Goal: Information Seeking & Learning: Learn about a topic

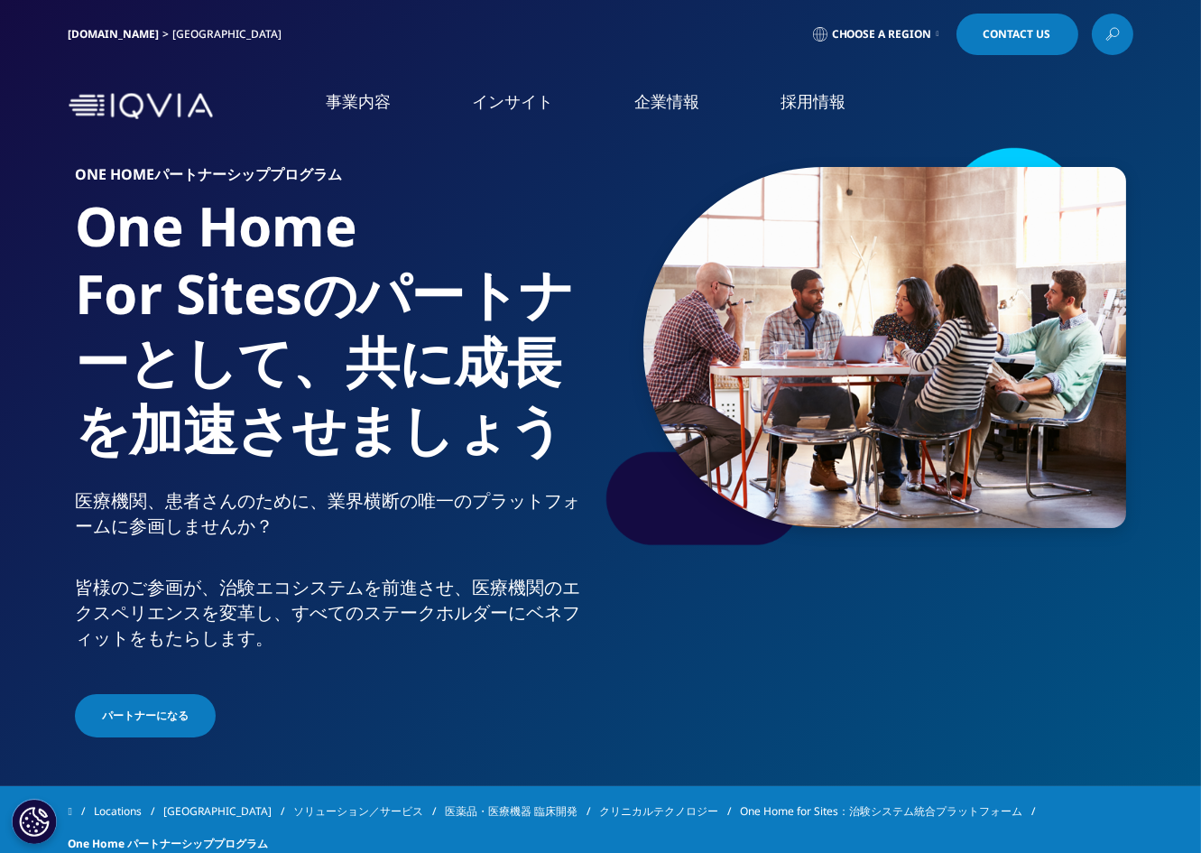
click at [1107, 49] on link at bounding box center [1113, 35] width 42 height 42
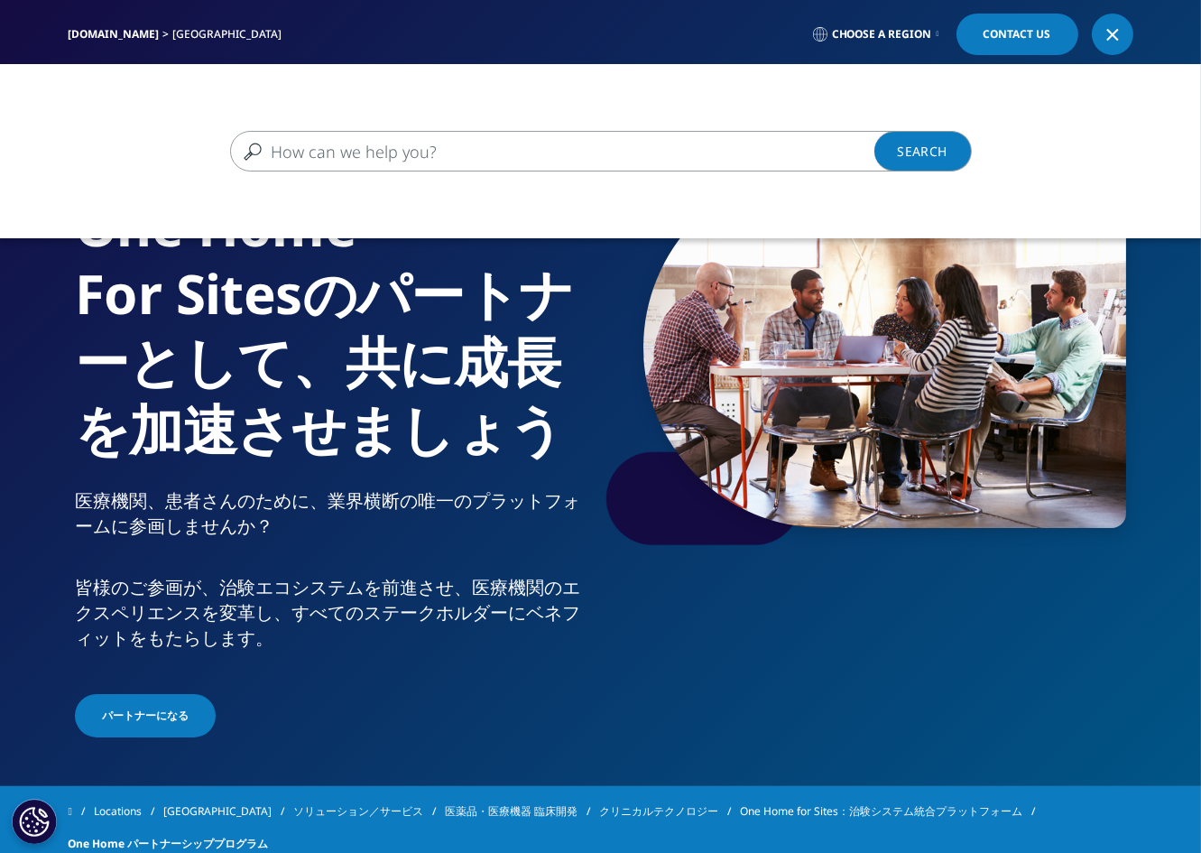
click at [375, 156] on input "検索する" at bounding box center [574, 151] width 689 height 41
drag, startPoint x: 817, startPoint y: 152, endPoint x: 202, endPoint y: 170, distance: 614.7
click at [202, 170] on div "IQVIA、フォーチュン「世界で最も賞賛される企業2019」に選出モニタリング IQVIA、フォーチュン「世界で最も賞賛される企業2019」に選出モニタリング…" at bounding box center [600, 151] width 1201 height 41
type input "モニタリング　治験"
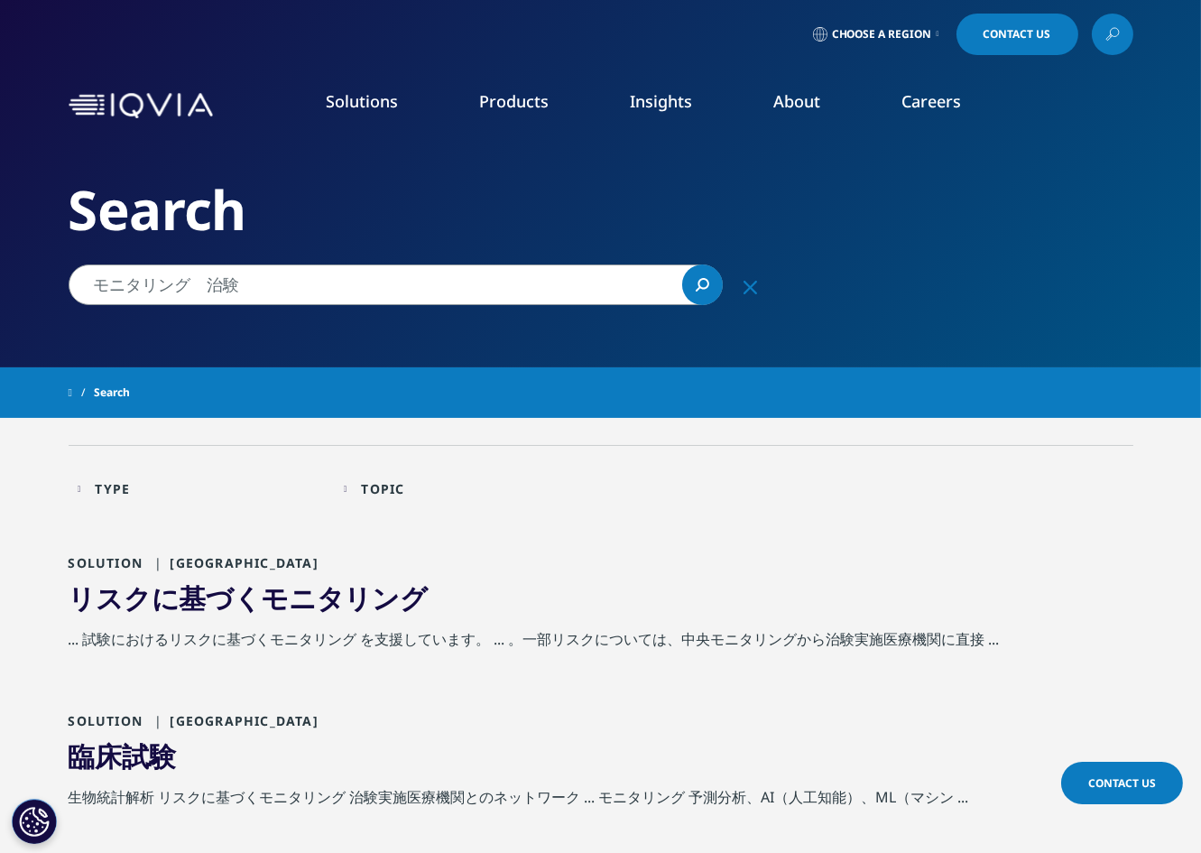
click at [156, 753] on span "験" at bounding box center [162, 755] width 27 height 37
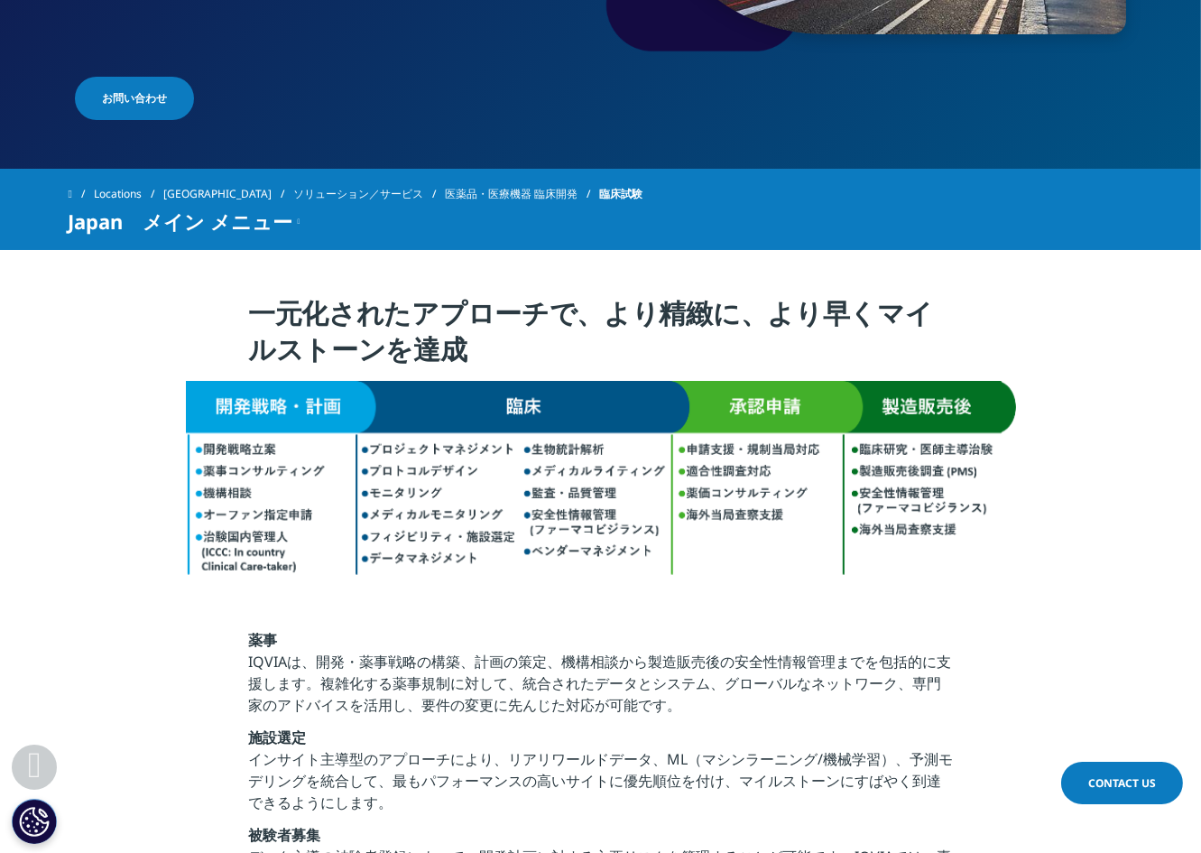
scroll to position [454, 0]
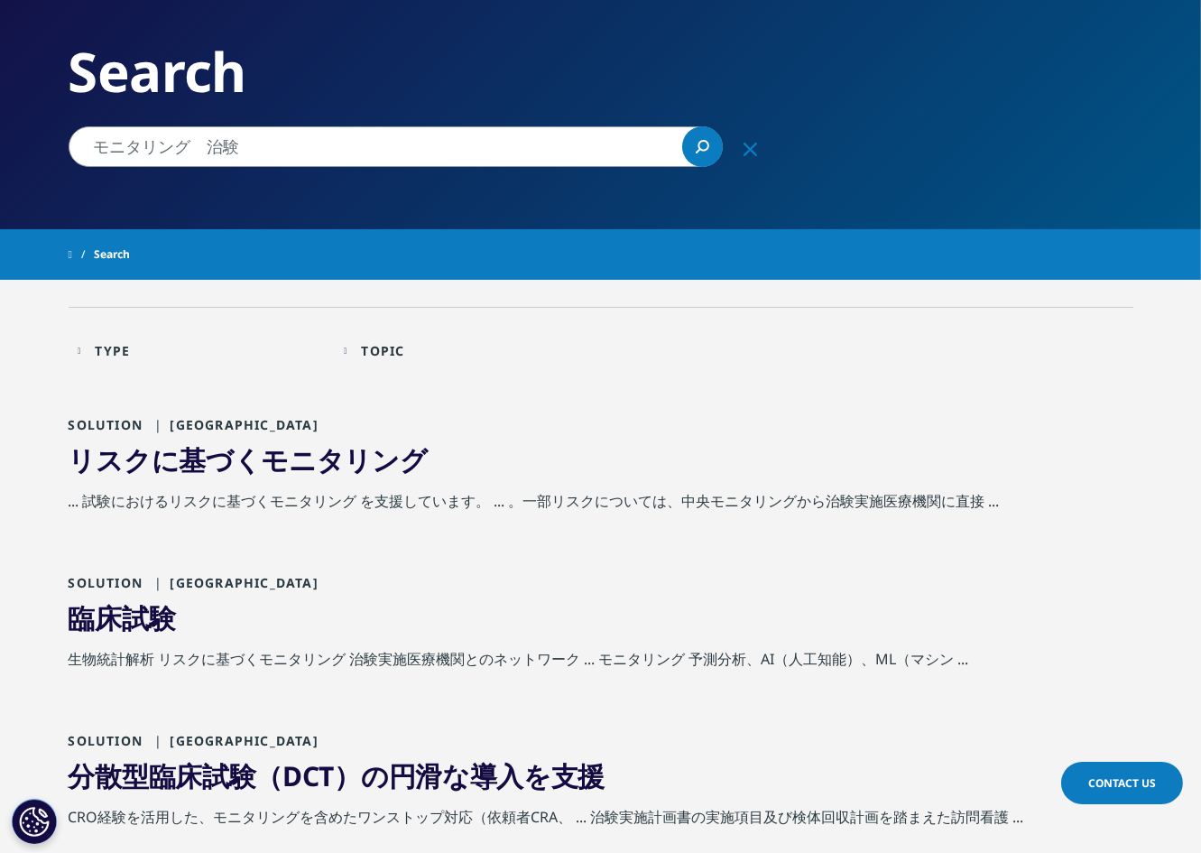
scroll to position [135, 0]
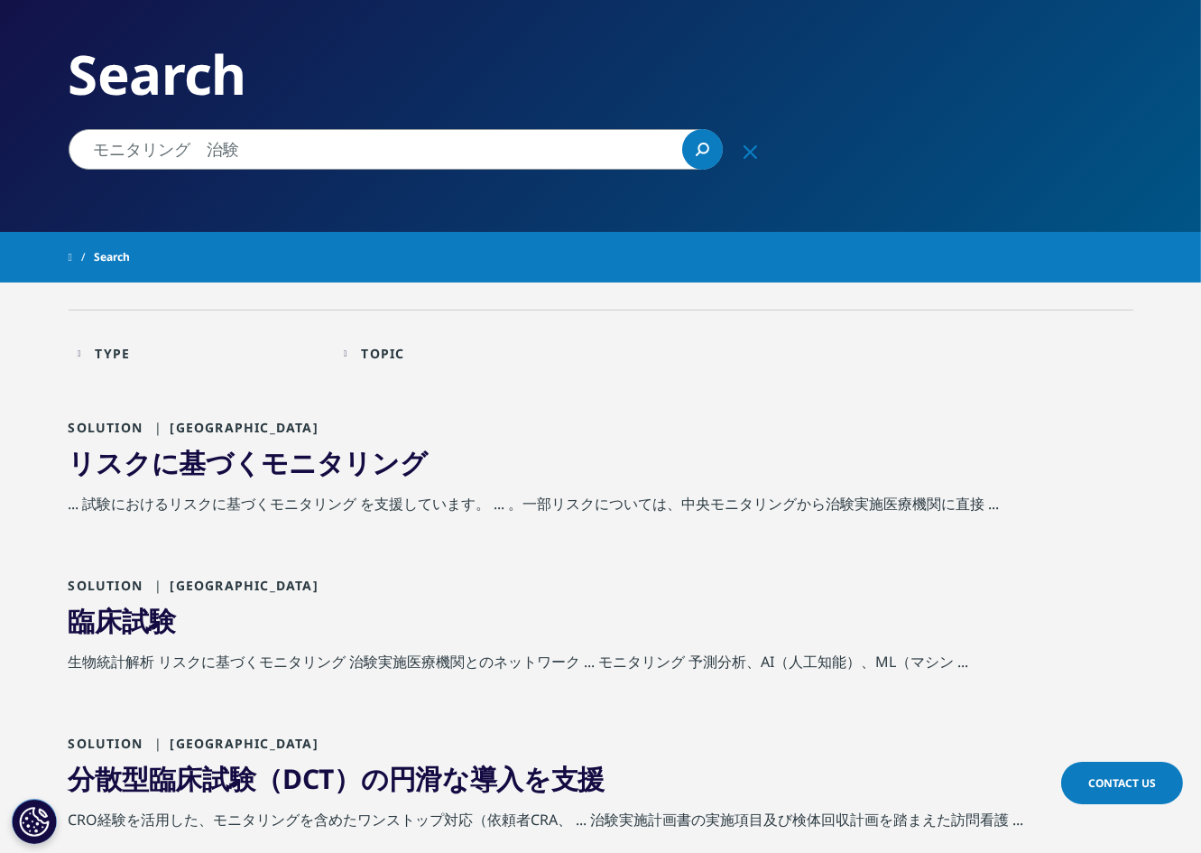
click at [167, 472] on link "リスクに基づく モニタリング" at bounding box center [248, 462] width 359 height 37
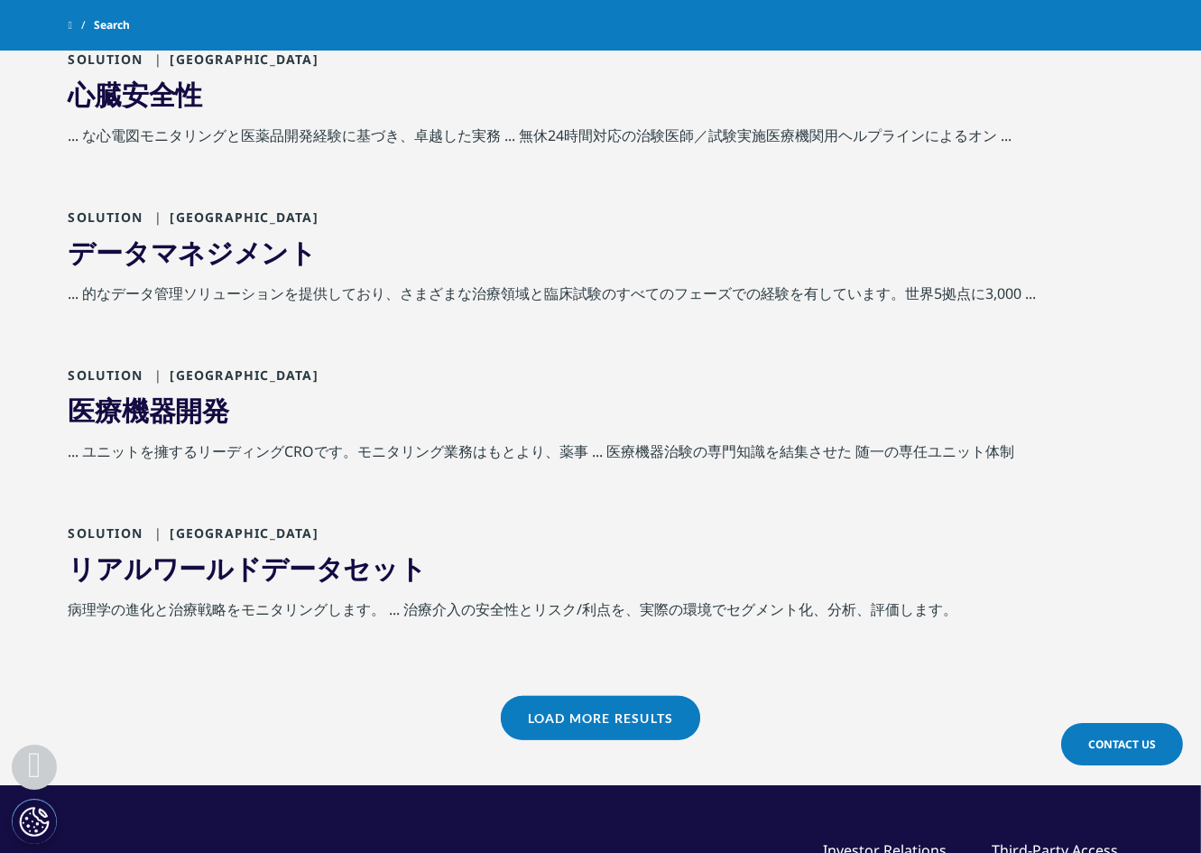
scroll to position [1391, 0]
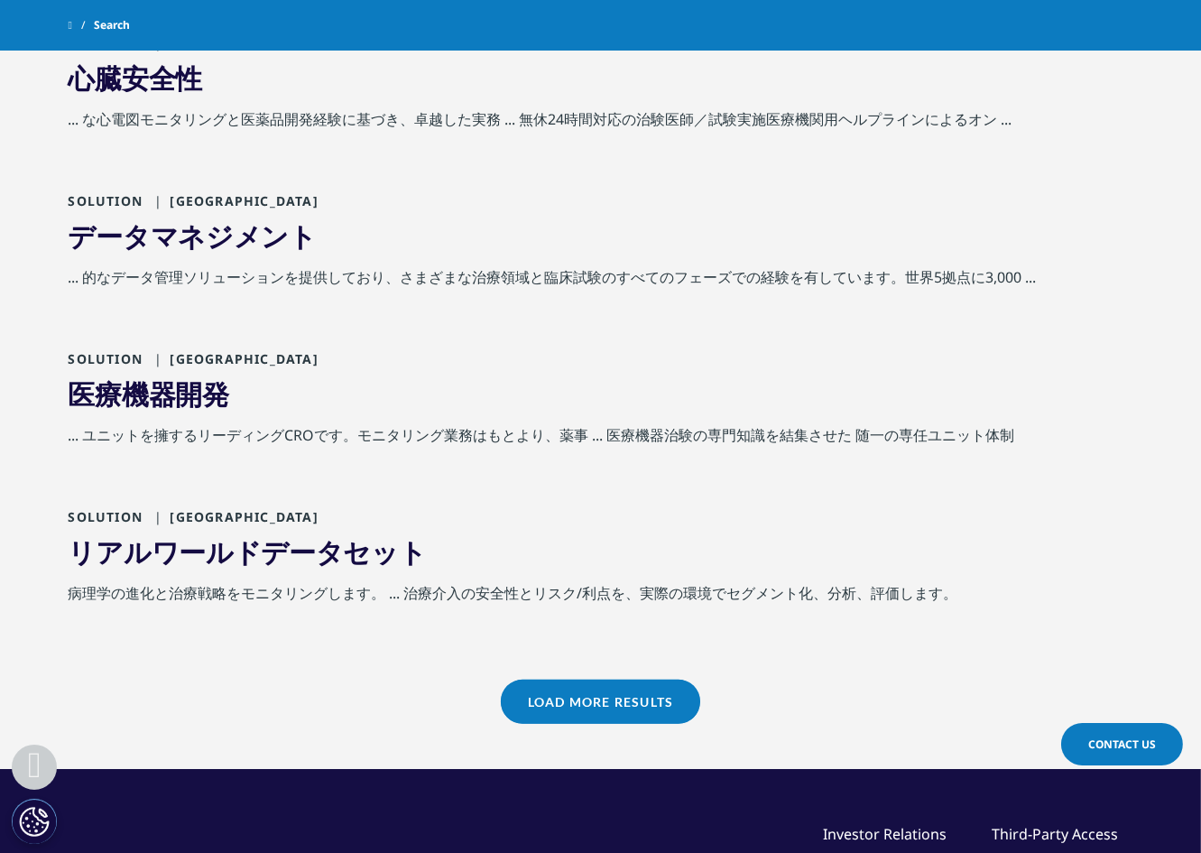
click at [220, 557] on link "リアルワールドデータセット" at bounding box center [248, 551] width 358 height 37
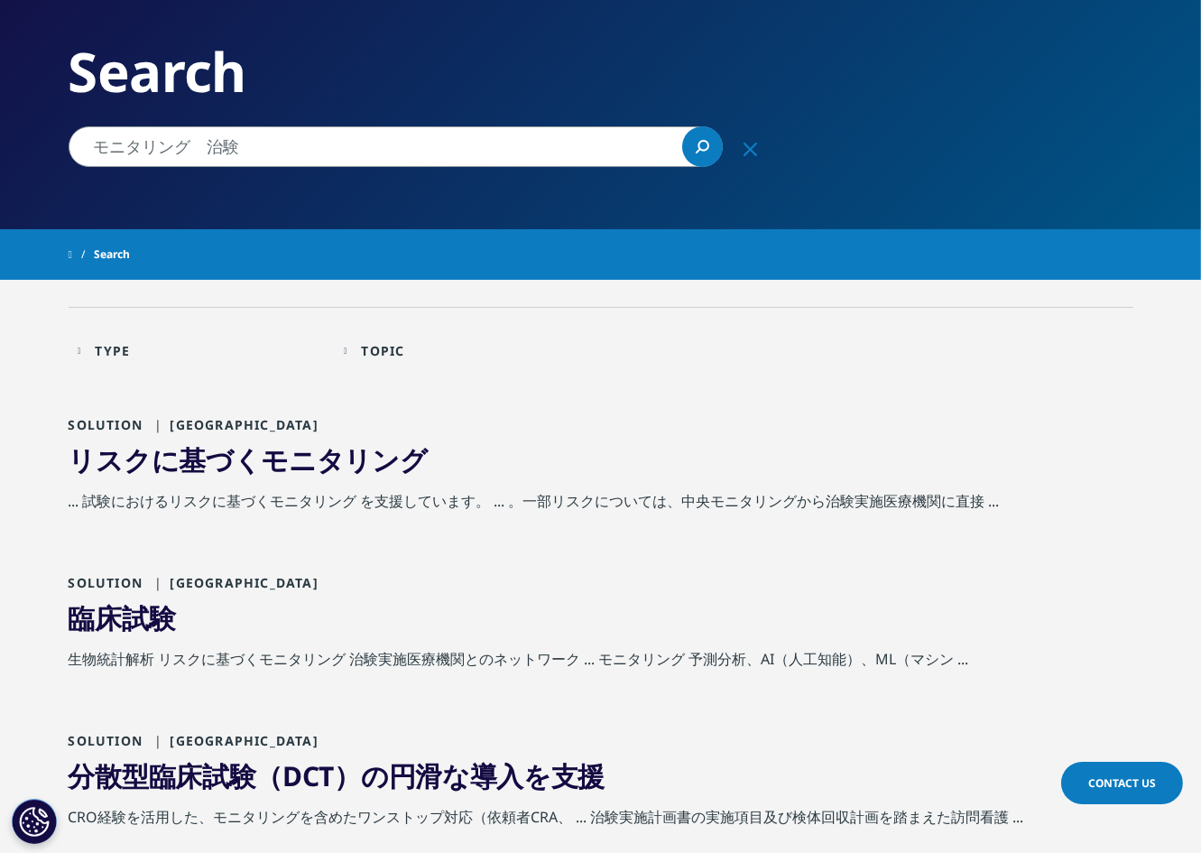
scroll to position [128, 0]
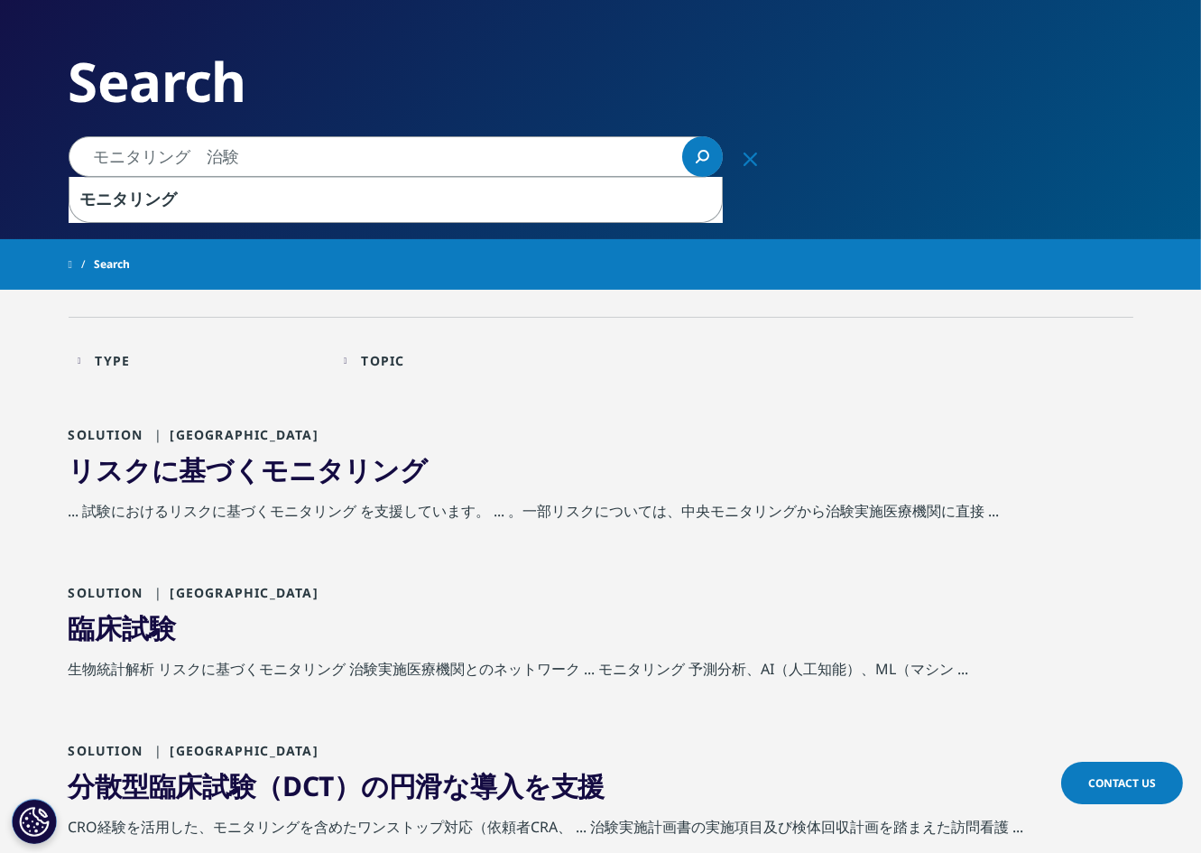
drag, startPoint x: 298, startPoint y: 165, endPoint x: 195, endPoint y: 163, distance: 102.9
click at [195, 163] on input "モニタリング　治験" at bounding box center [396, 156] width 654 height 41
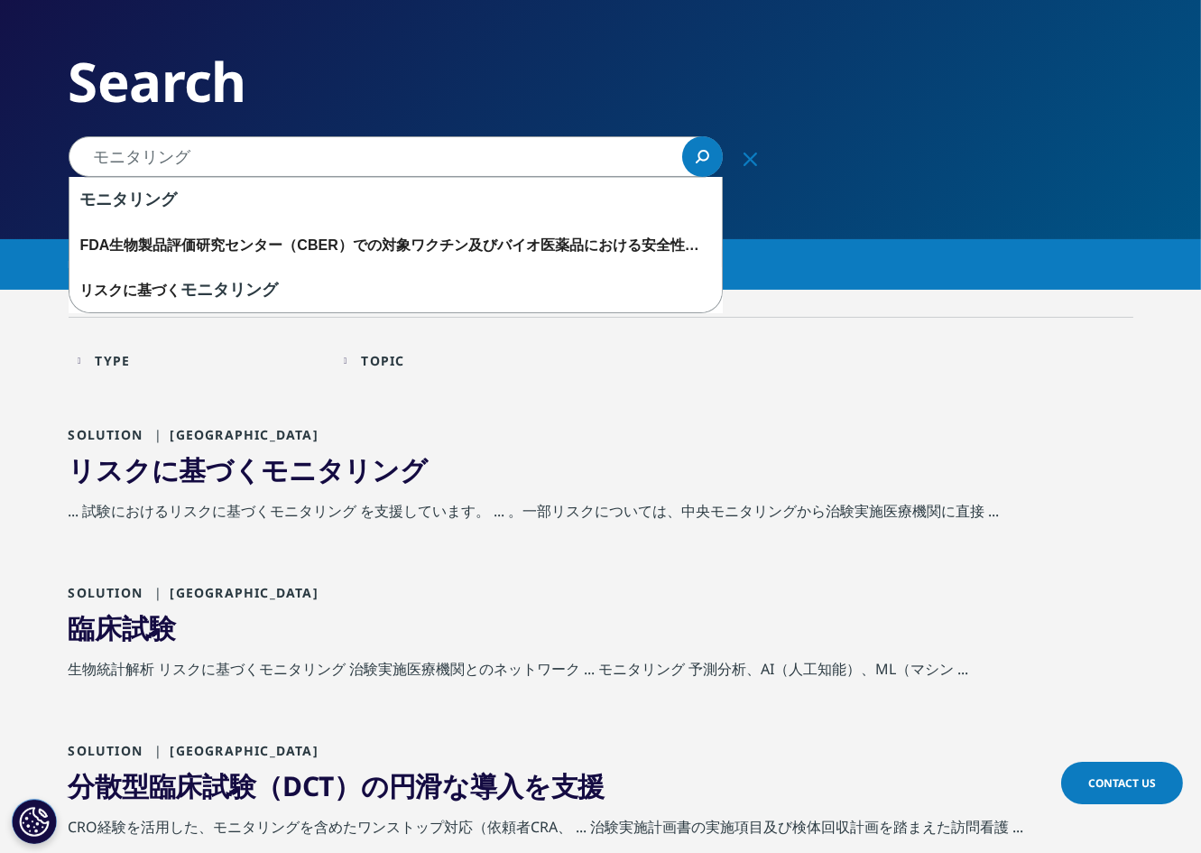
type input "モニタリング"
click at [707, 157] on icon "Search" at bounding box center [703, 157] width 14 height 14
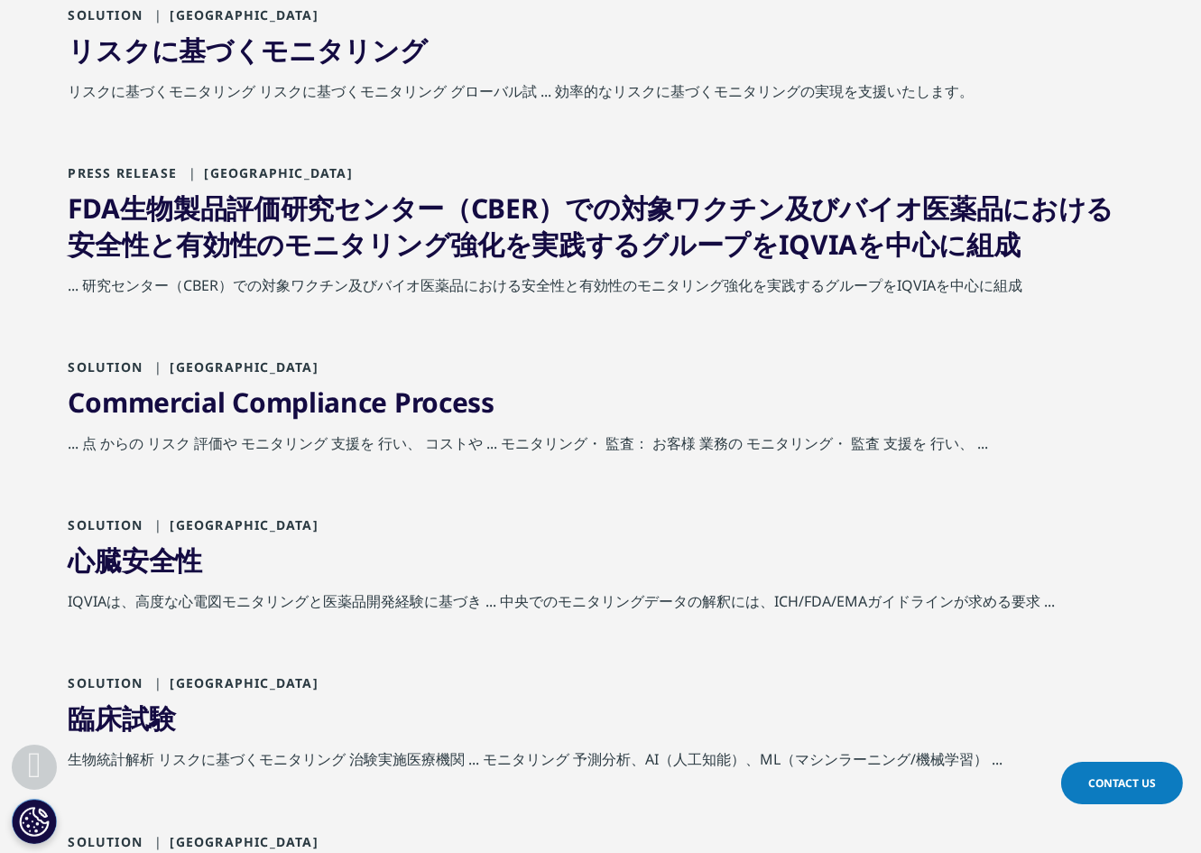
scroll to position [581, 0]
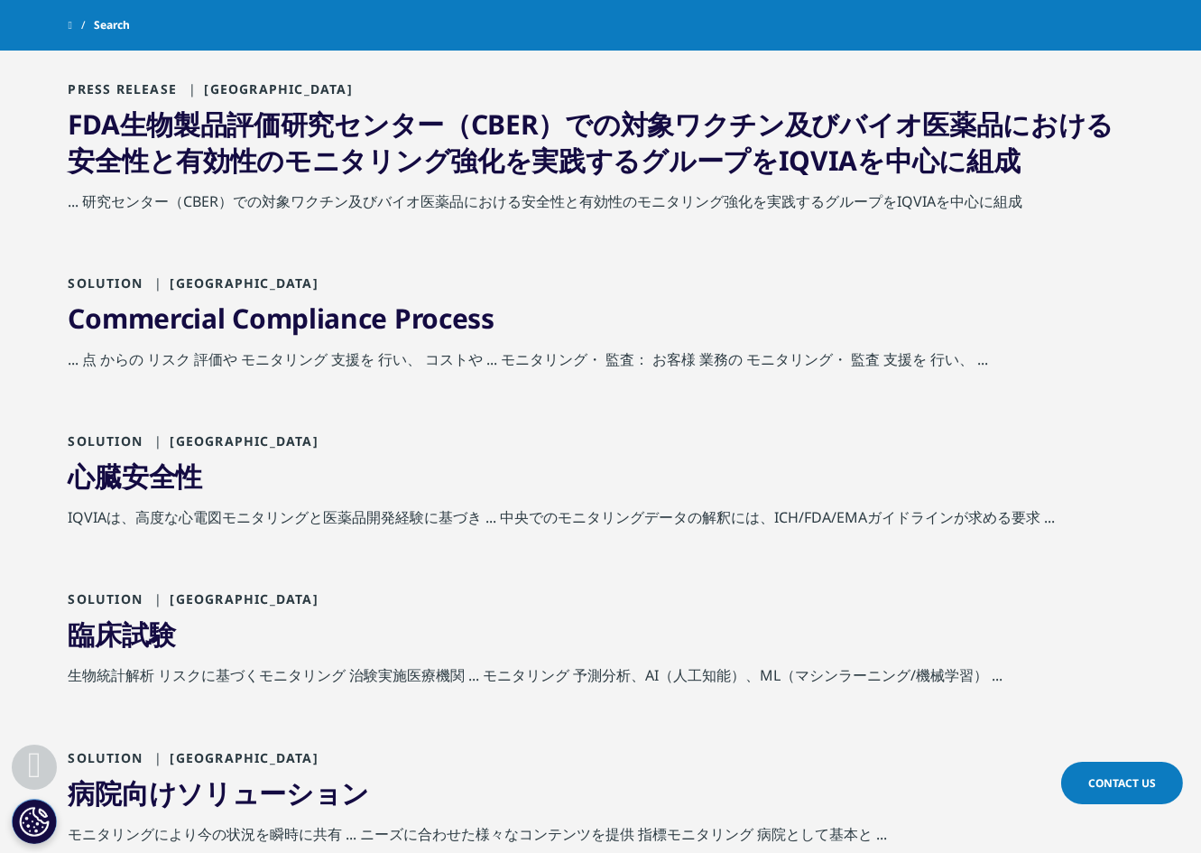
drag, startPoint x: 1207, startPoint y: 300, endPoint x: 101, endPoint y: 629, distance: 1154.0
click at [101, 629] on link "臨床試験" at bounding box center [122, 633] width 107 height 37
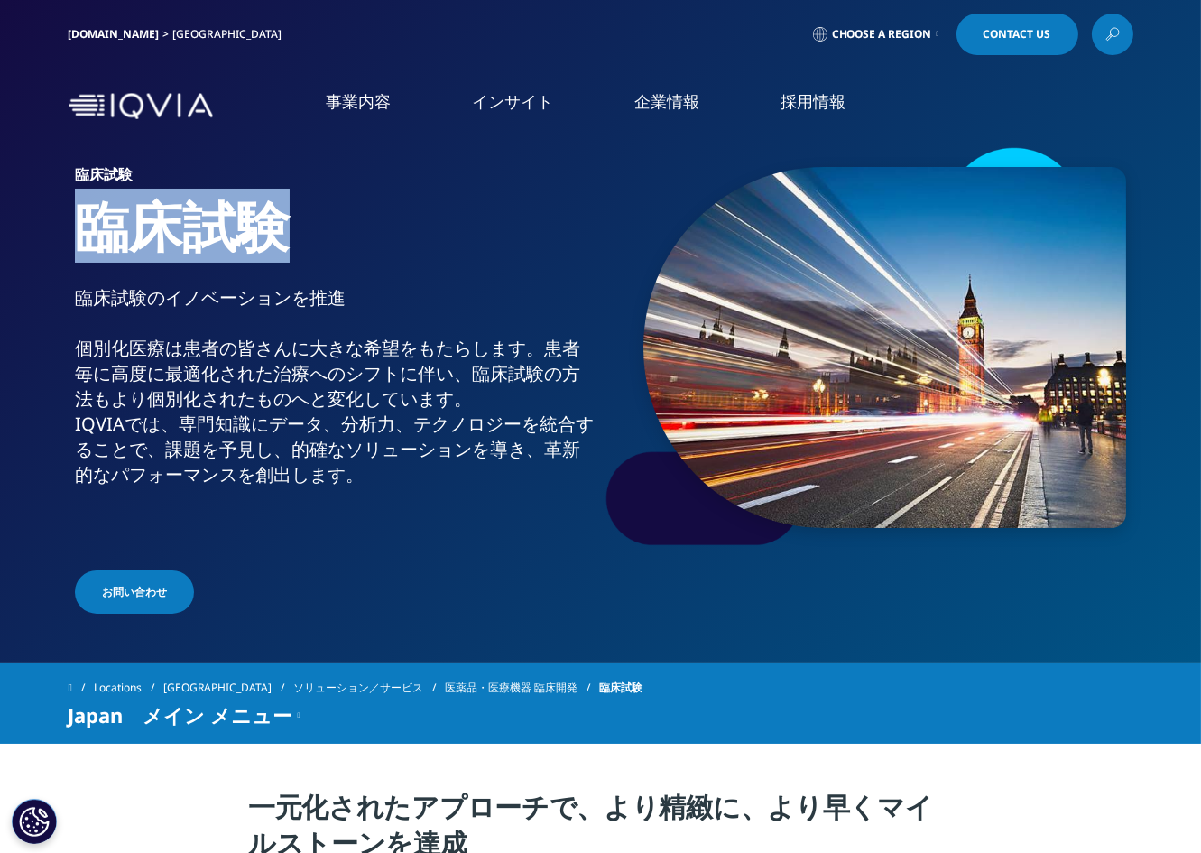
drag, startPoint x: 78, startPoint y: 236, endPoint x: 273, endPoint y: 238, distance: 195.8
click at [273, 238] on h1 "臨床試験" at bounding box center [334, 238] width 519 height 93
copy h1 "臨床試験"
click at [723, 41] on div "[DOMAIN_NAME] [GEOGRAPHIC_DATA] Choose a Region Contact Us" at bounding box center [601, 35] width 1065 height 42
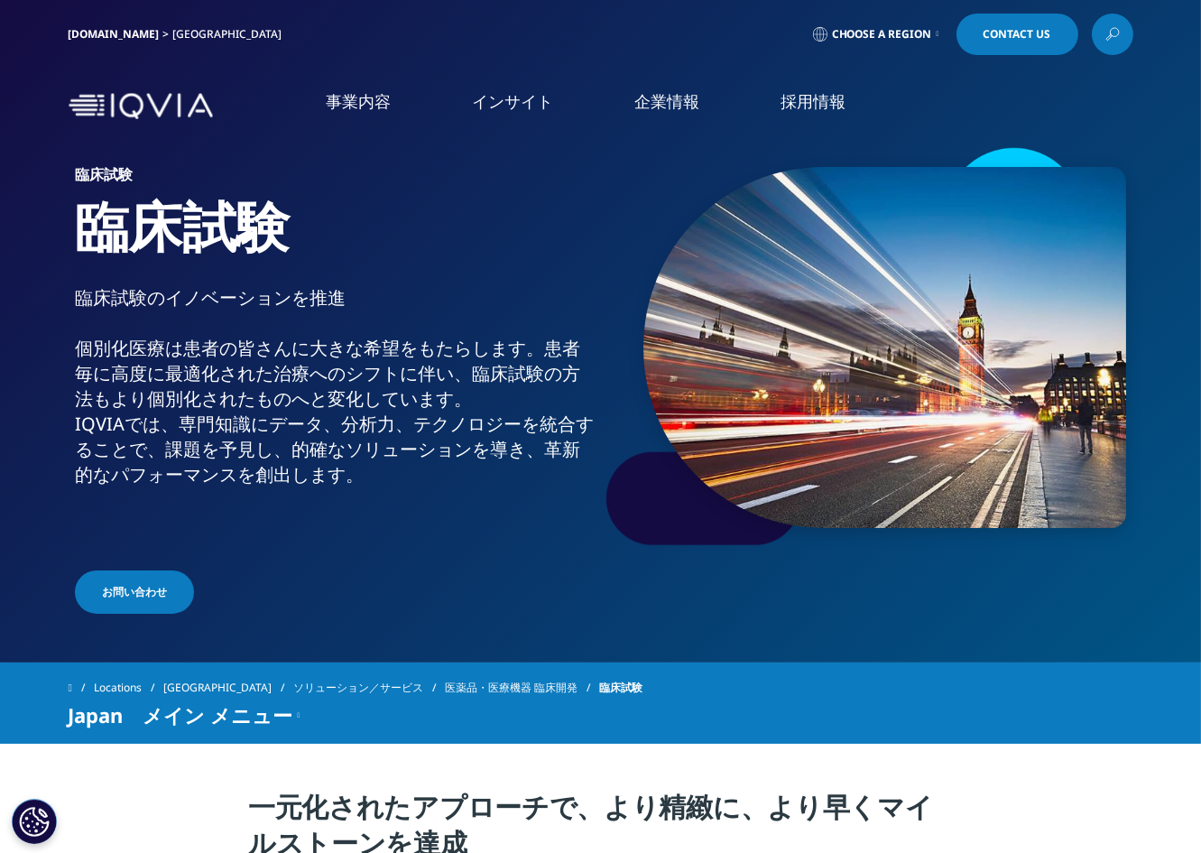
click at [347, 64] on nav "事業内容 事業内容 医薬品・医療機器 臨床開発 Clinical Development in [GEOGRAPHIC_DATA] CSO事業 CSO" at bounding box center [676, 106] width 913 height 86
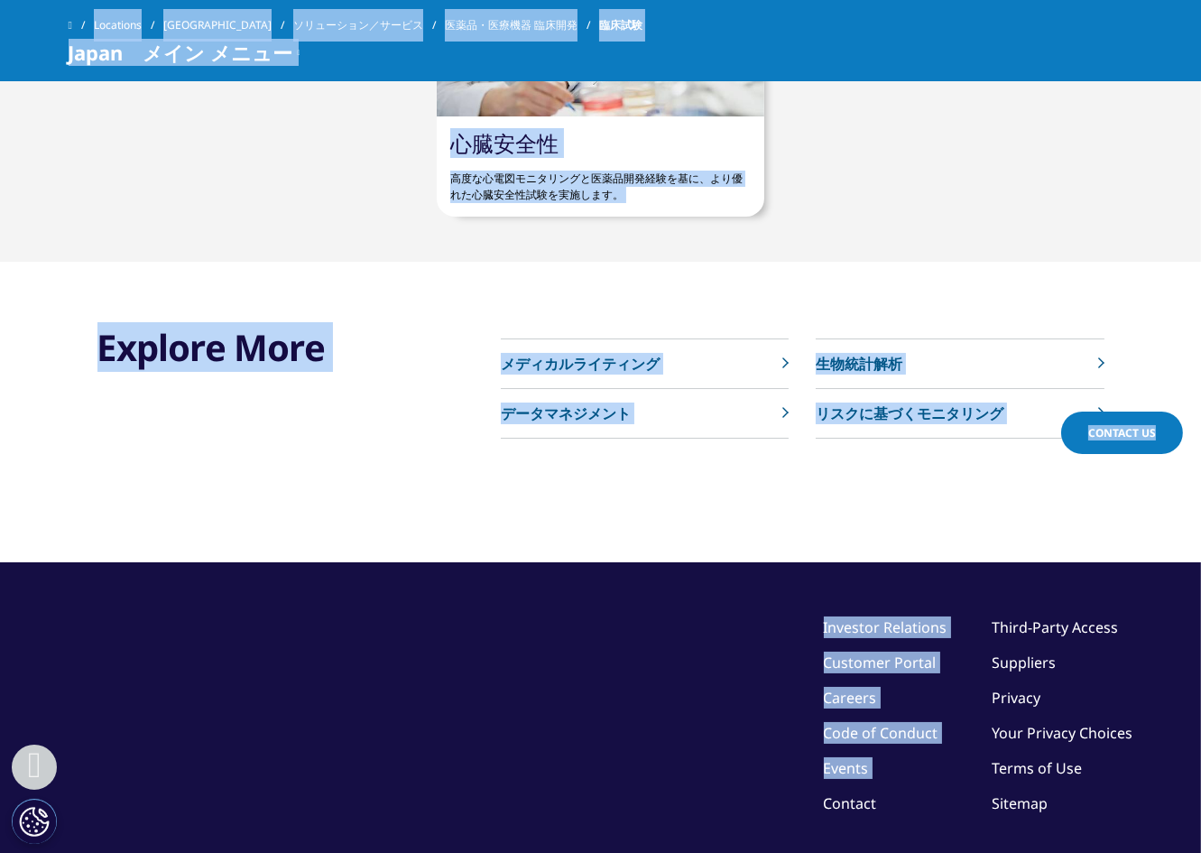
scroll to position [2709, 0]
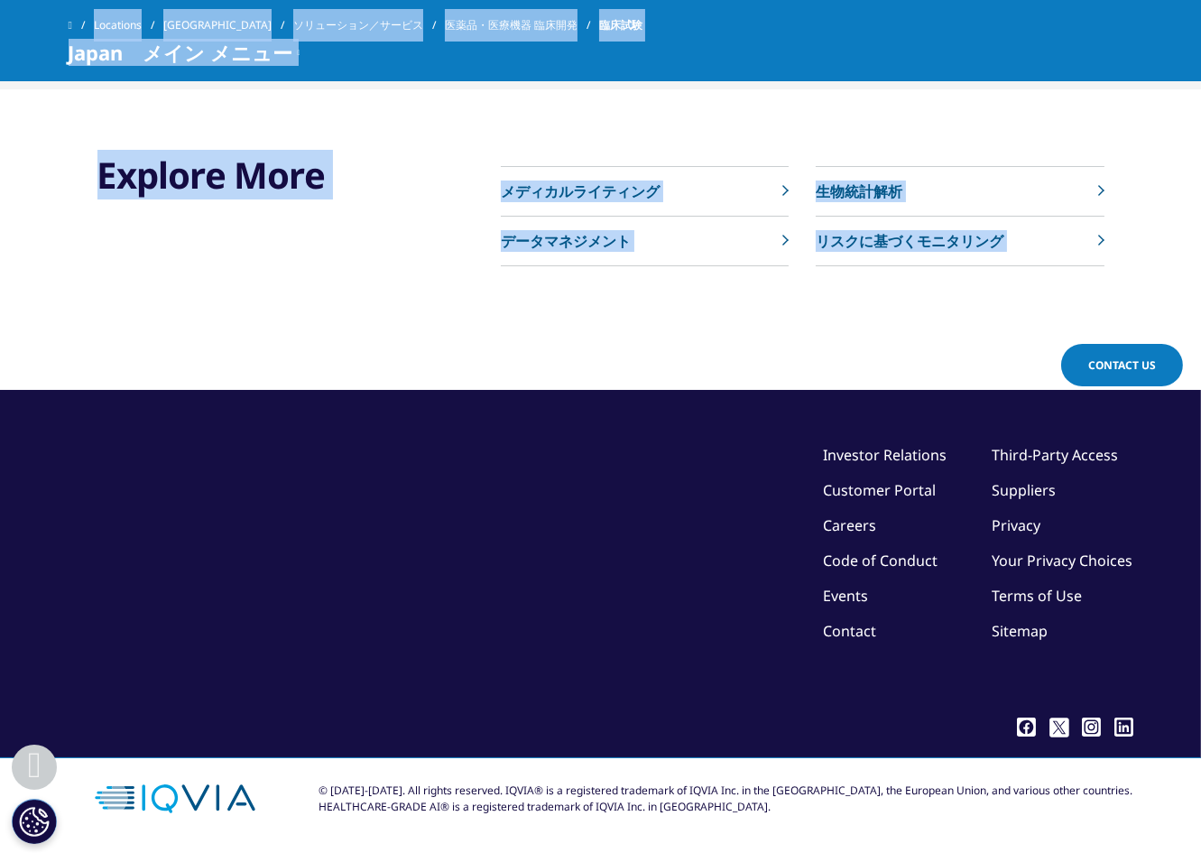
drag, startPoint x: 69, startPoint y: 235, endPoint x: 1139, endPoint y: 282, distance: 1071.2
copy div "lore ipsumdolorsitam consecteturadipiscingelit。seddoeiusmodtemporincid、utlabore…"
click at [187, 245] on div "Explore More" at bounding box center [247, 231] width 301 height 158
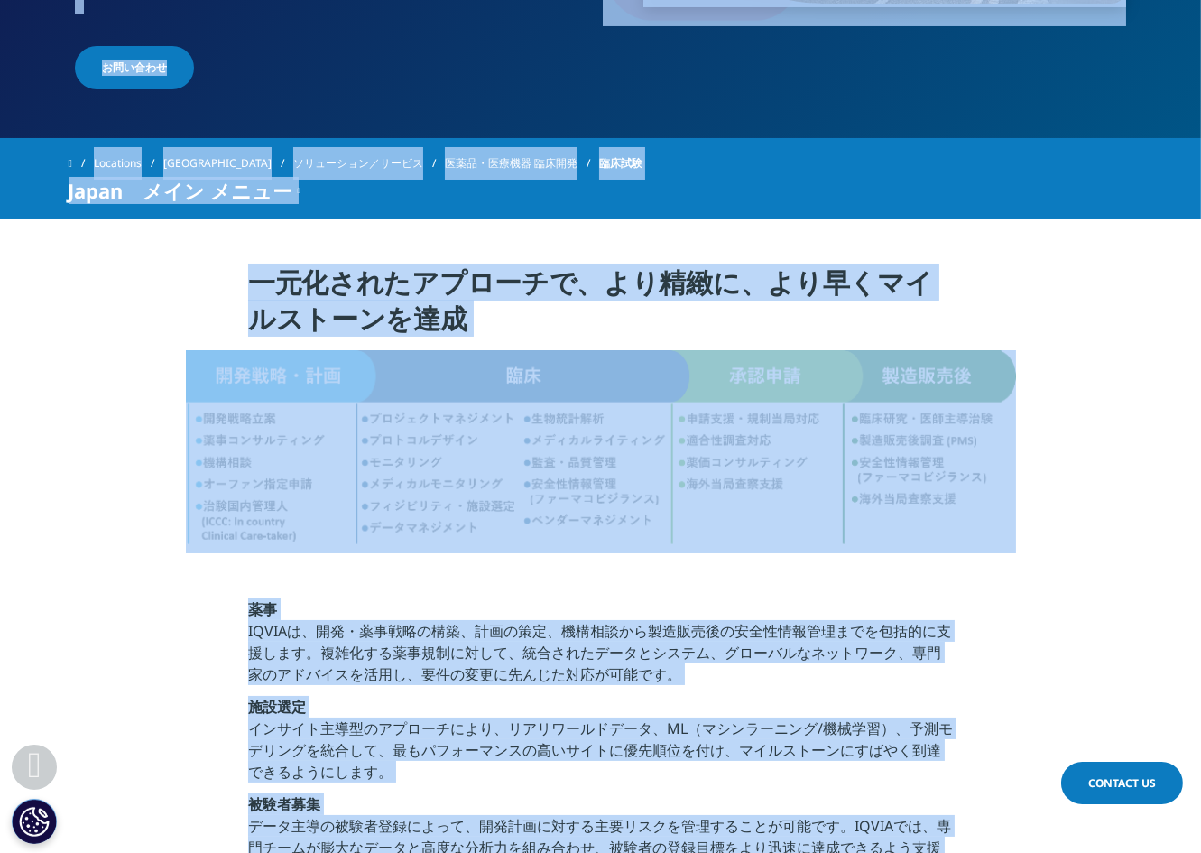
scroll to position [442, 0]
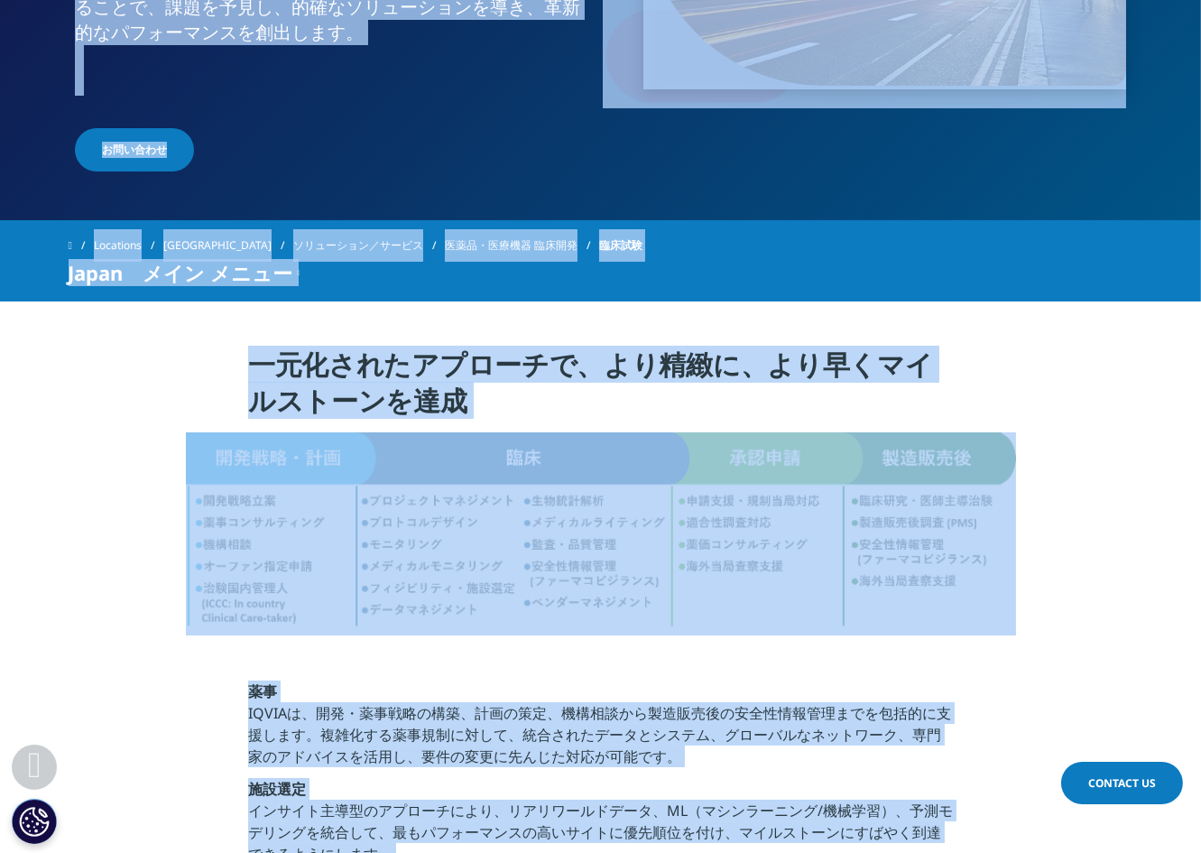
click at [1057, 491] on div at bounding box center [601, 533] width 1011 height 203
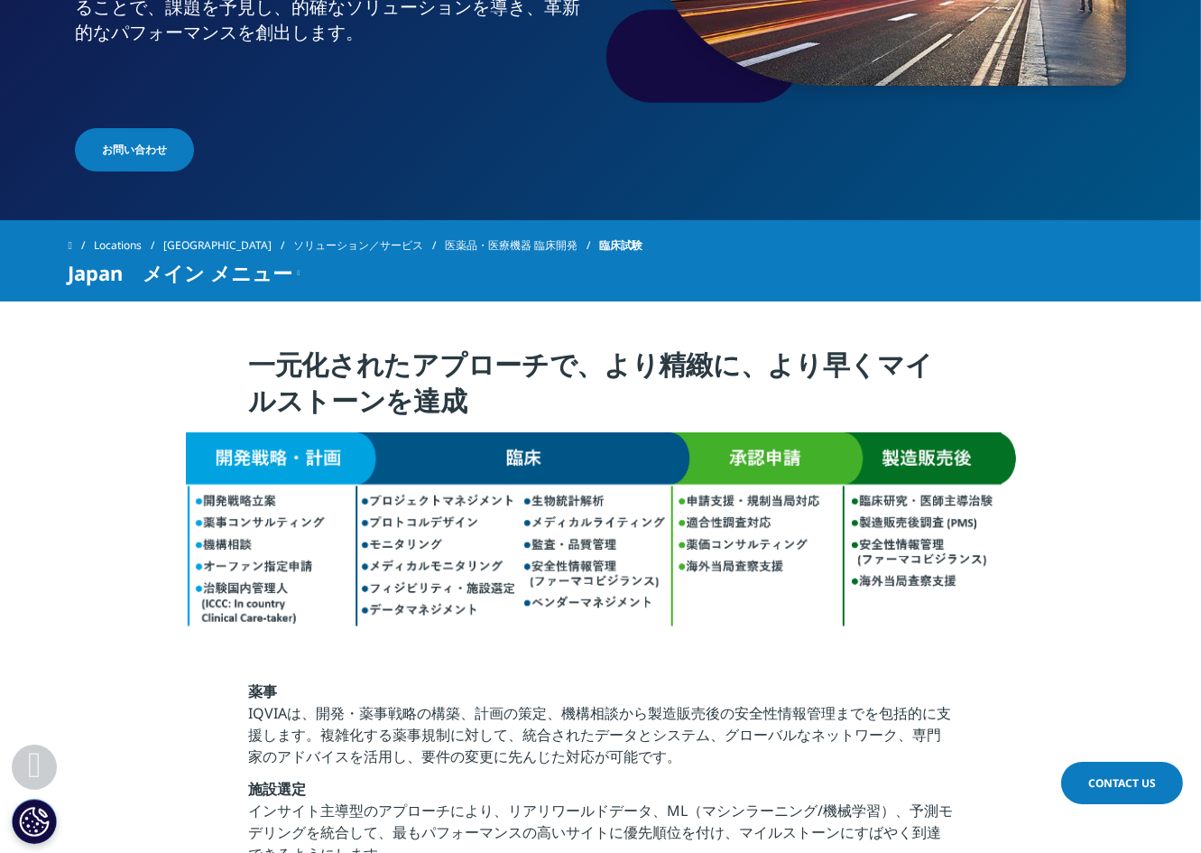
drag, startPoint x: 109, startPoint y: 494, endPoint x: 206, endPoint y: 480, distance: 97.6
click at [109, 494] on div at bounding box center [601, 533] width 1011 height 203
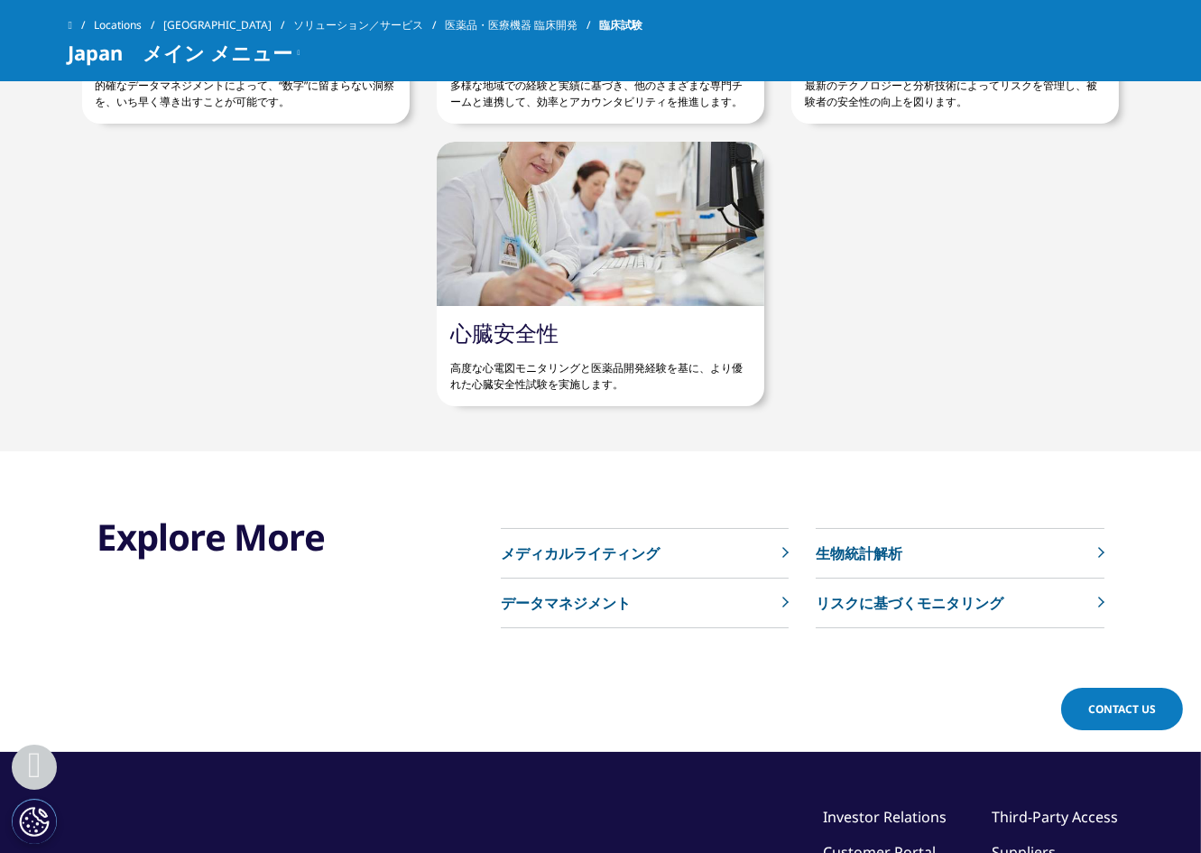
scroll to position [2378, 0]
